Goal: Task Accomplishment & Management: Use online tool/utility

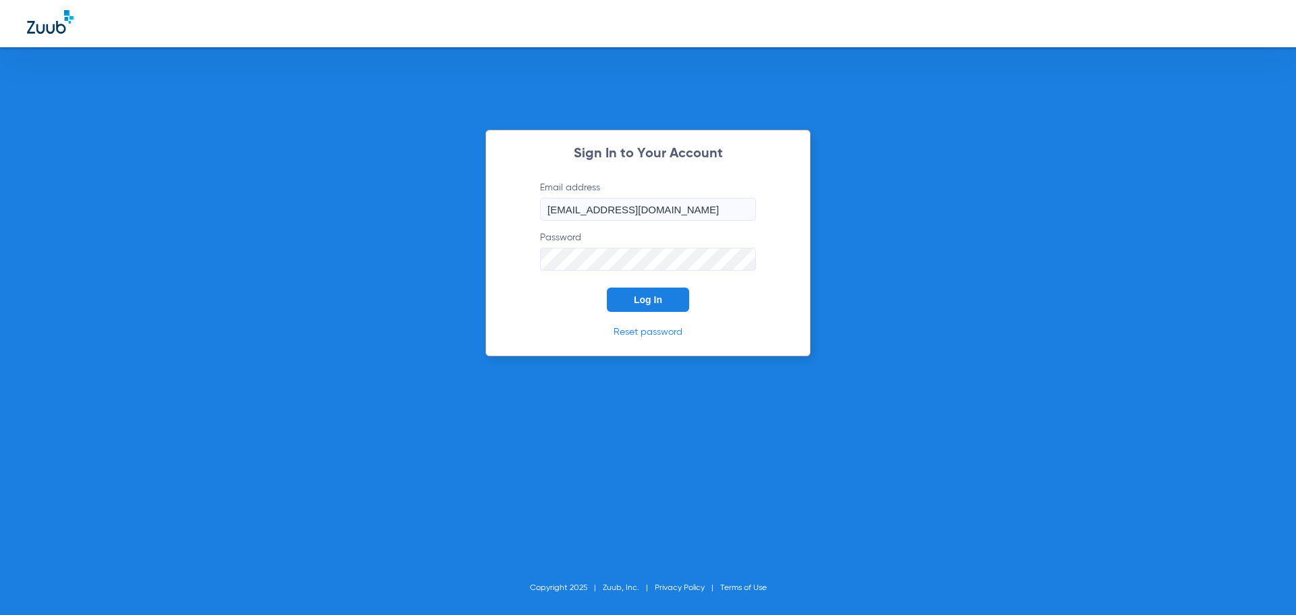
click at [670, 307] on button "Log In" at bounding box center [648, 299] width 82 height 24
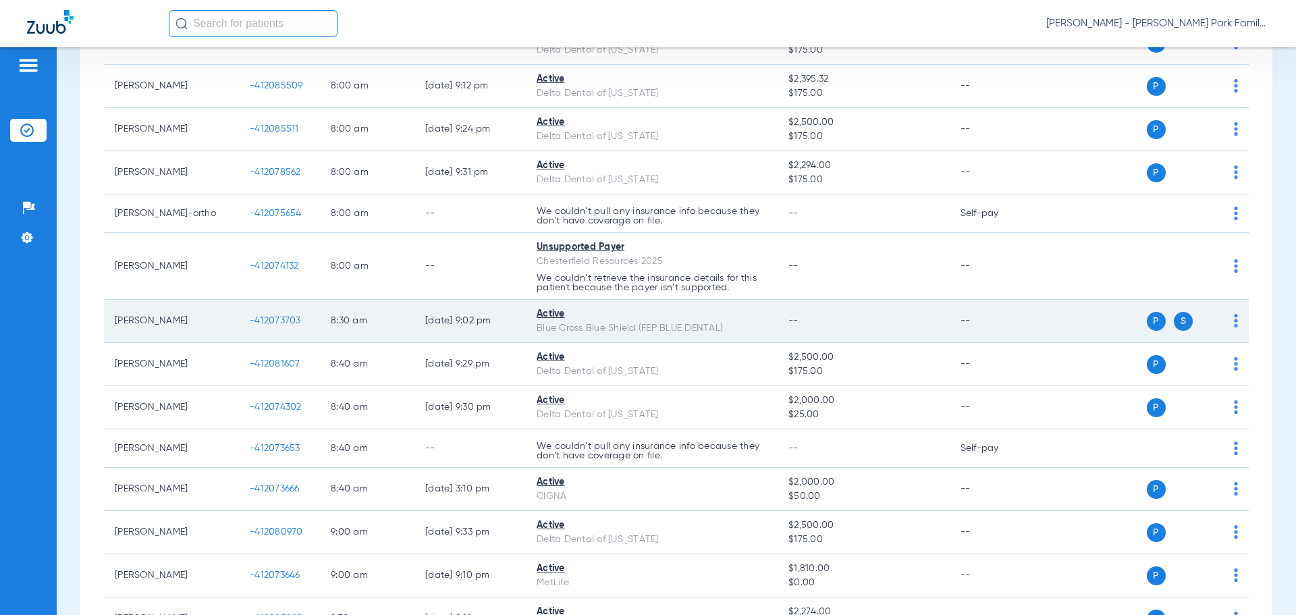
scroll to position [67, 0]
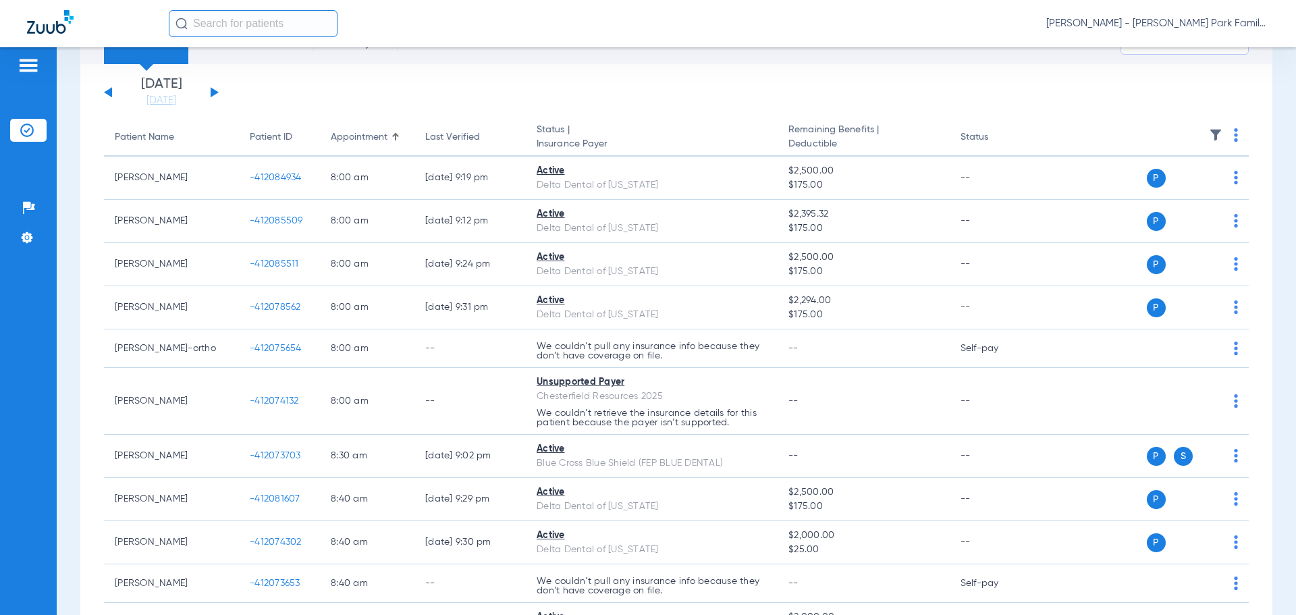
click at [216, 92] on button at bounding box center [215, 92] width 8 height 10
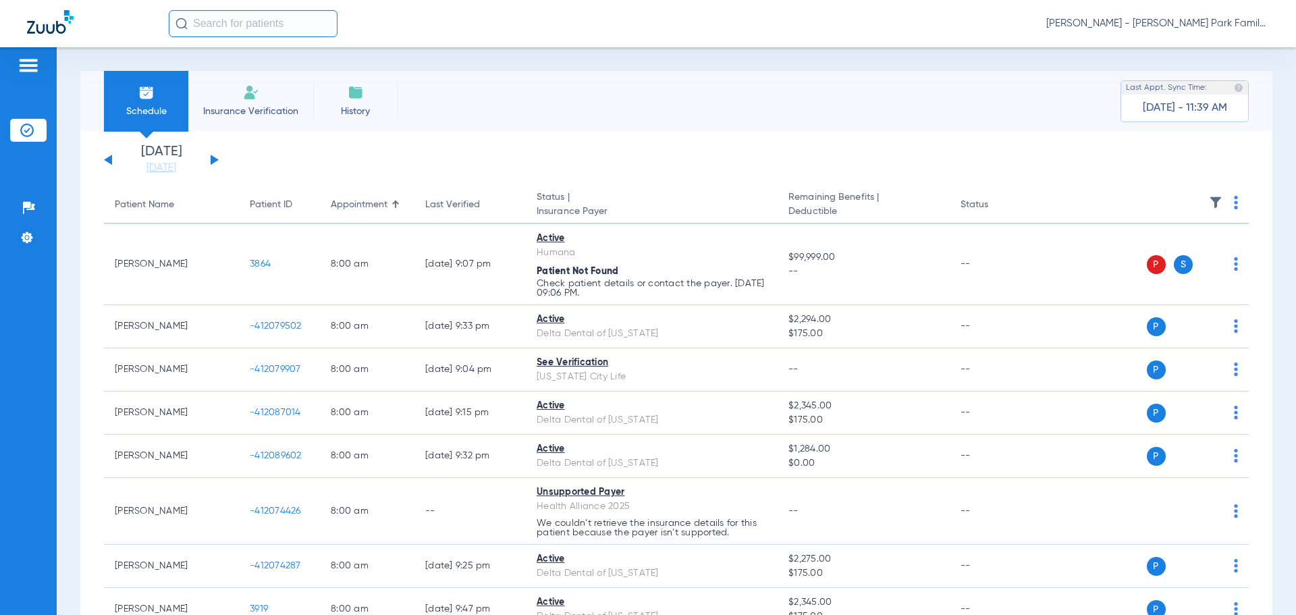
click at [1208, 200] on img at bounding box center [1214, 202] width 13 height 13
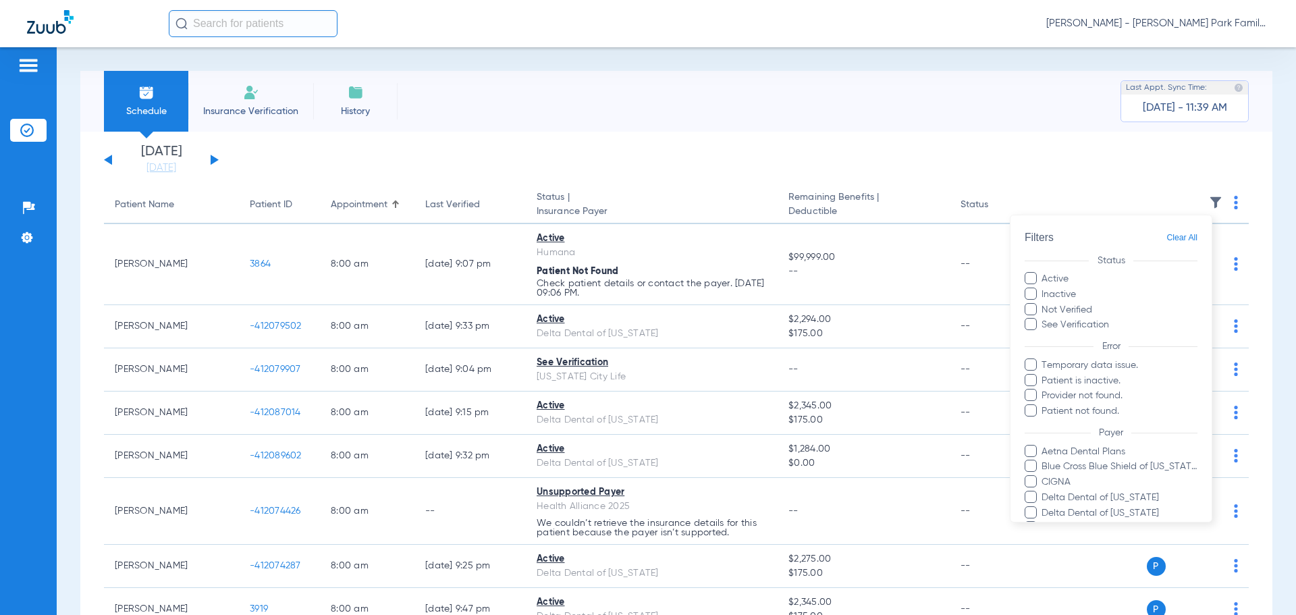
scroll to position [323, 0]
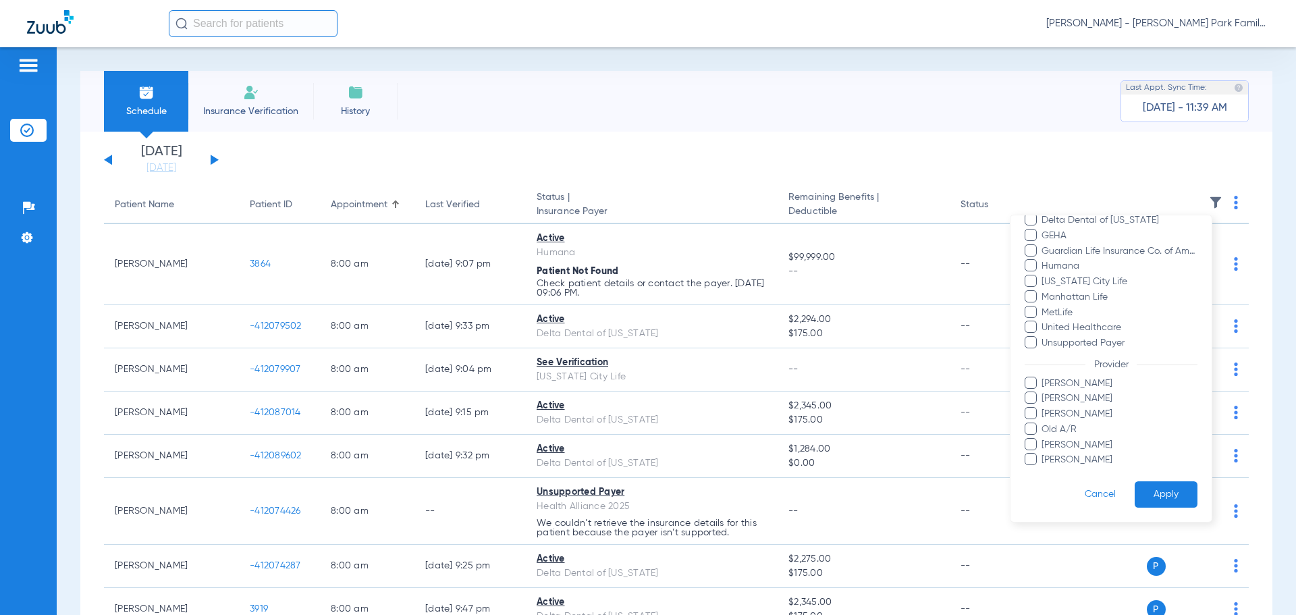
click at [1058, 413] on span "[PERSON_NAME]" at bounding box center [1118, 414] width 157 height 14
click at [1043, 423] on input "[PERSON_NAME]" at bounding box center [1043, 423] width 0 height 0
click at [1142, 495] on button "Apply" at bounding box center [1165, 494] width 63 height 26
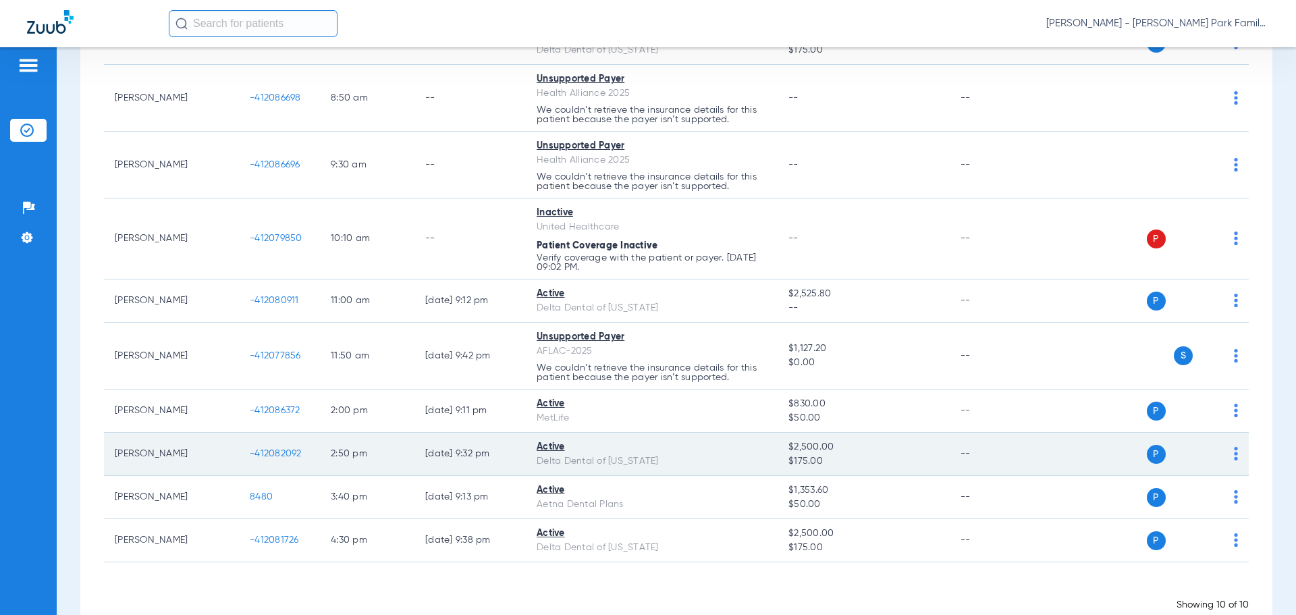
scroll to position [236, 0]
